Goal: Download file/media

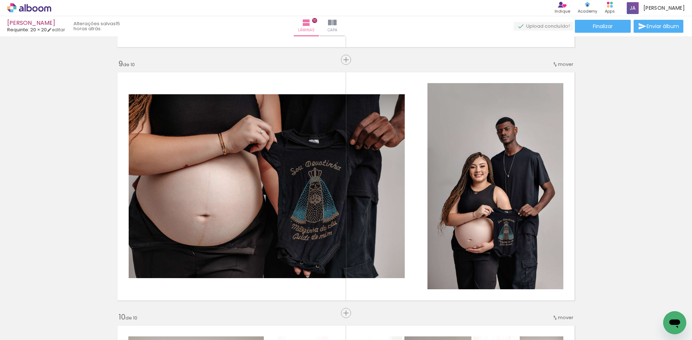
scroll to position [0, 1790]
click at [610, 24] on span "Finalizar" at bounding box center [603, 26] width 20 height 5
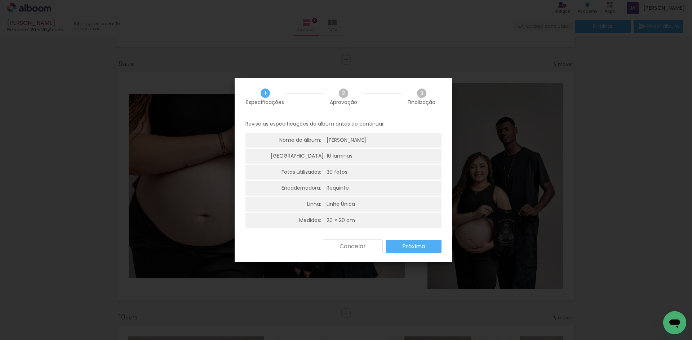
scroll to position [2, 0]
click at [428, 248] on paper-button "Próximo" at bounding box center [413, 244] width 55 height 13
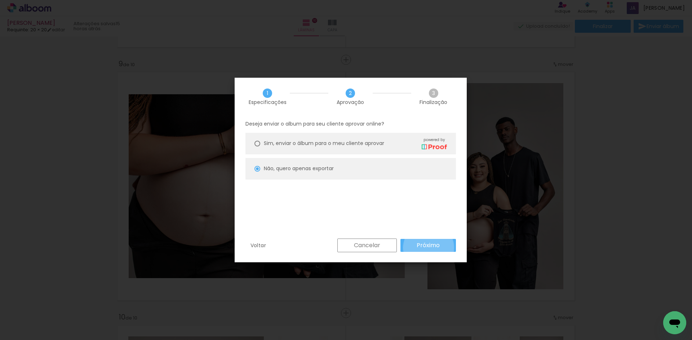
click at [0, 0] on slot "Próximo" at bounding box center [0, 0] width 0 height 0
type input "Alta, 300 DPI"
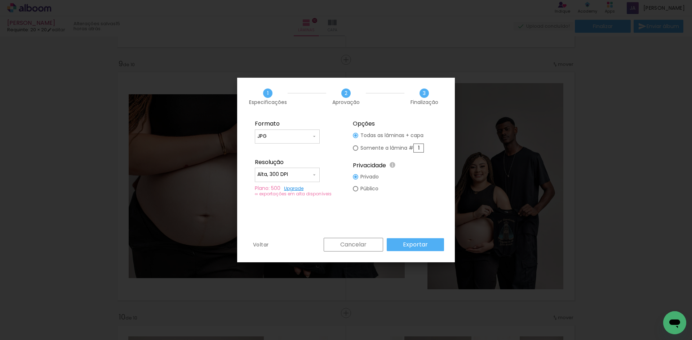
click at [311, 175] on input "Alta, 300 DPI" at bounding box center [284, 174] width 54 height 7
click at [311, 175] on paper-item "Alta, 300 DPI" at bounding box center [287, 173] width 65 height 14
drag, startPoint x: 366, startPoint y: 240, endPoint x: 279, endPoint y: 204, distance: 94.6
click at [366, 241] on paper-button "Cancelar" at bounding box center [352, 245] width 59 height 14
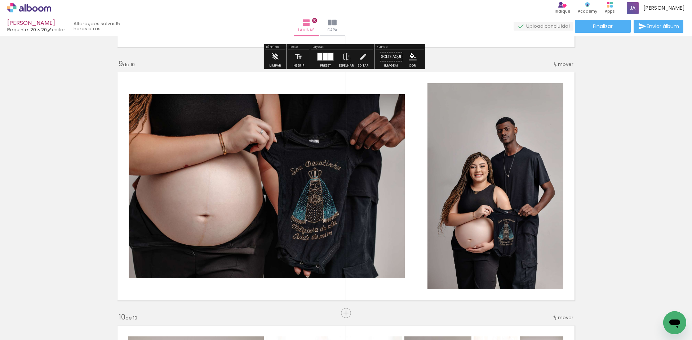
scroll to position [1873, 0]
